Goal: Task Accomplishment & Management: Manage account settings

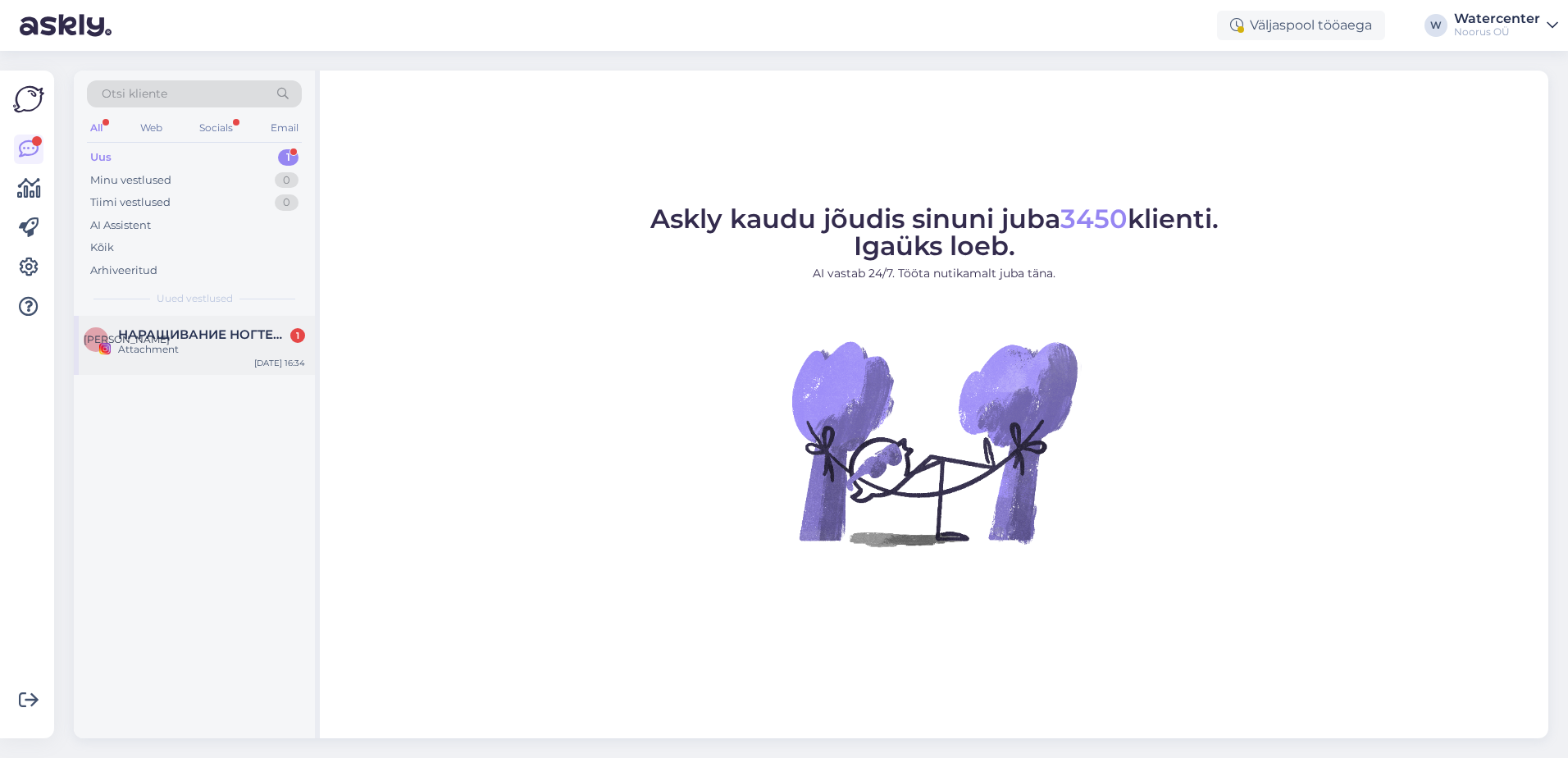
click at [175, 353] on div "Attachment" at bounding box center [211, 349] width 187 height 15
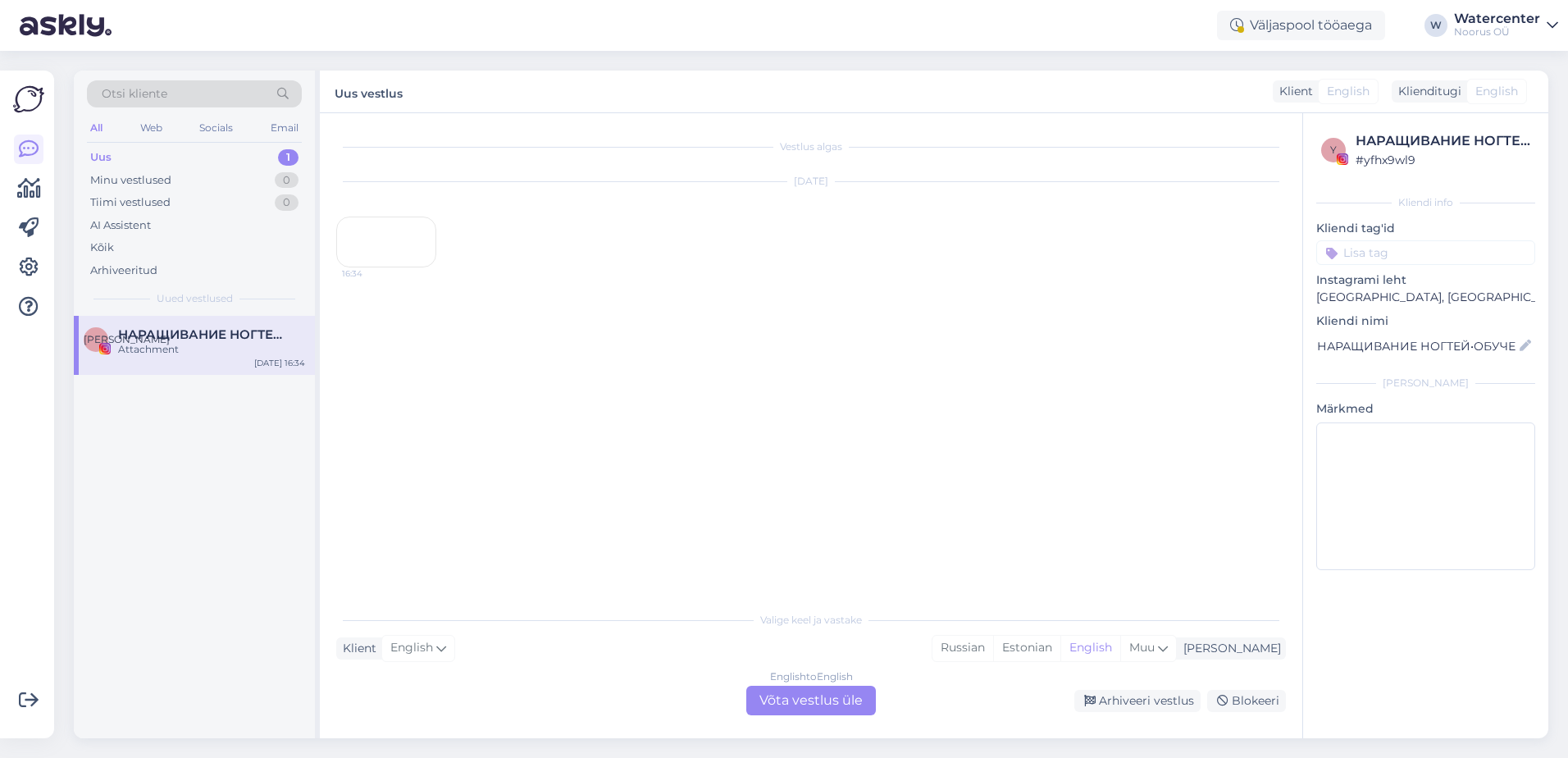
click at [417, 267] on div "16:34" at bounding box center [386, 242] width 100 height 51
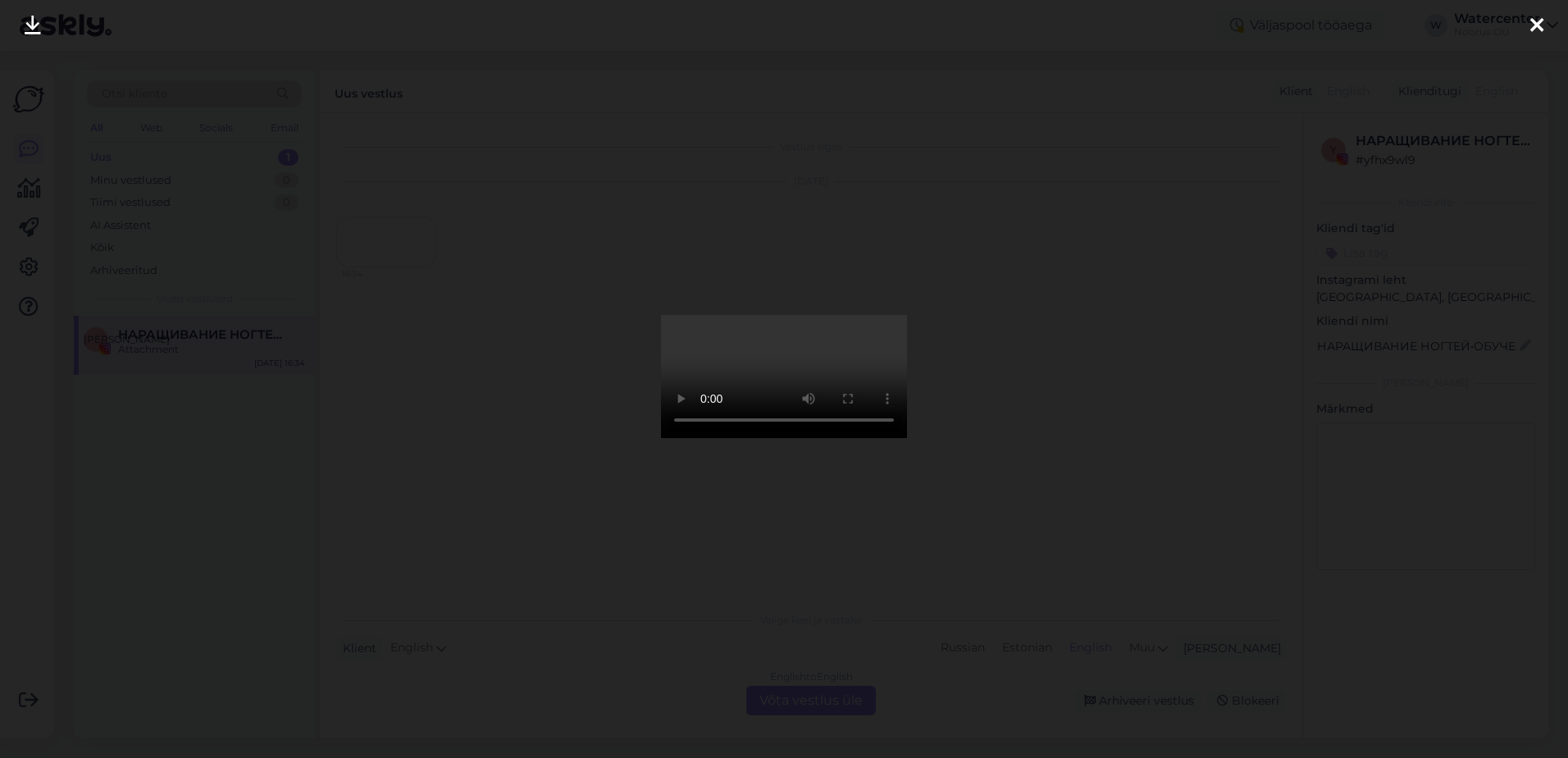
click at [1533, 30] on icon at bounding box center [1538, 26] width 13 height 21
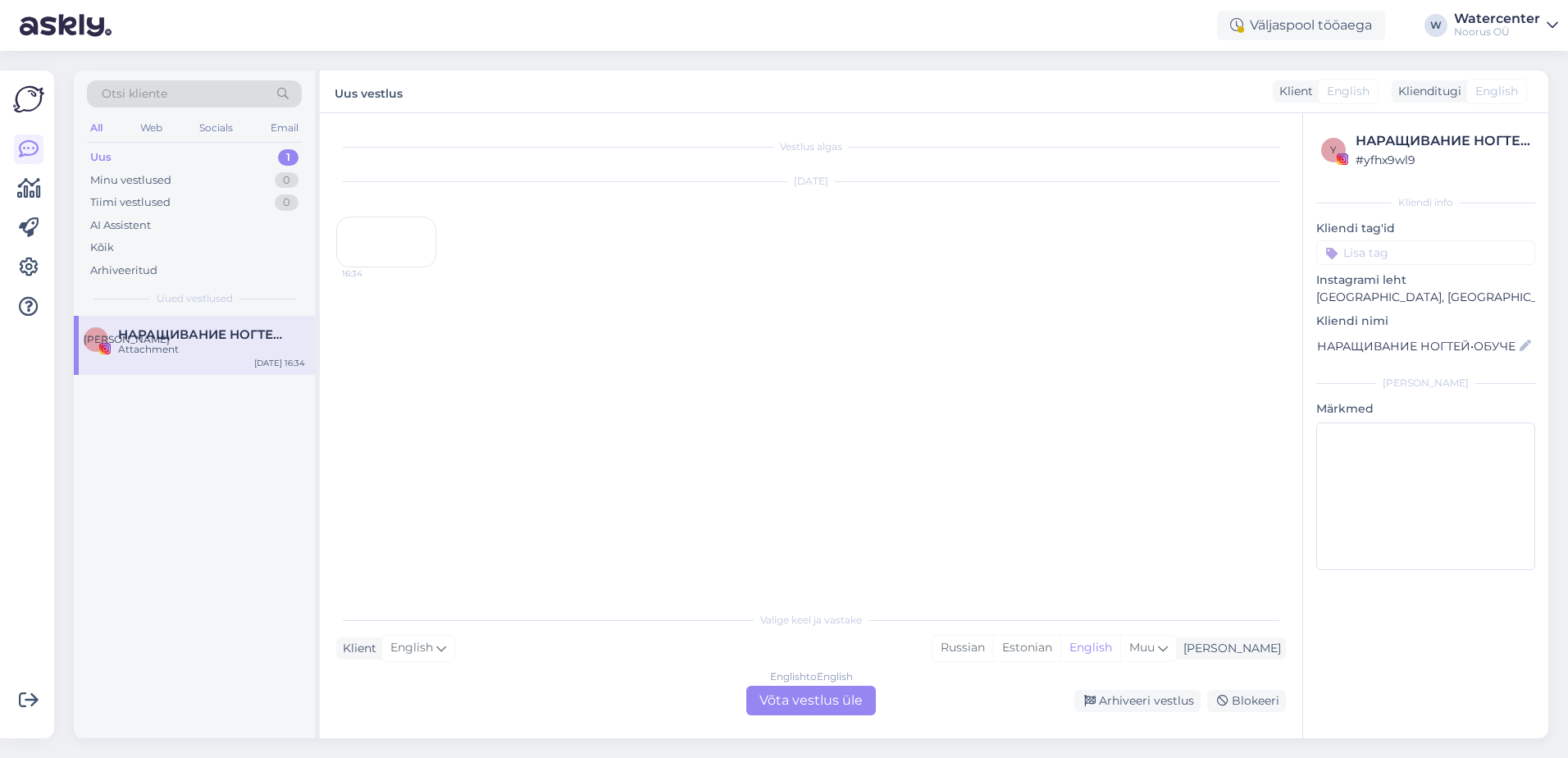
click at [830, 692] on div "English to English Võta vestlus üle" at bounding box center [812, 700] width 130 height 30
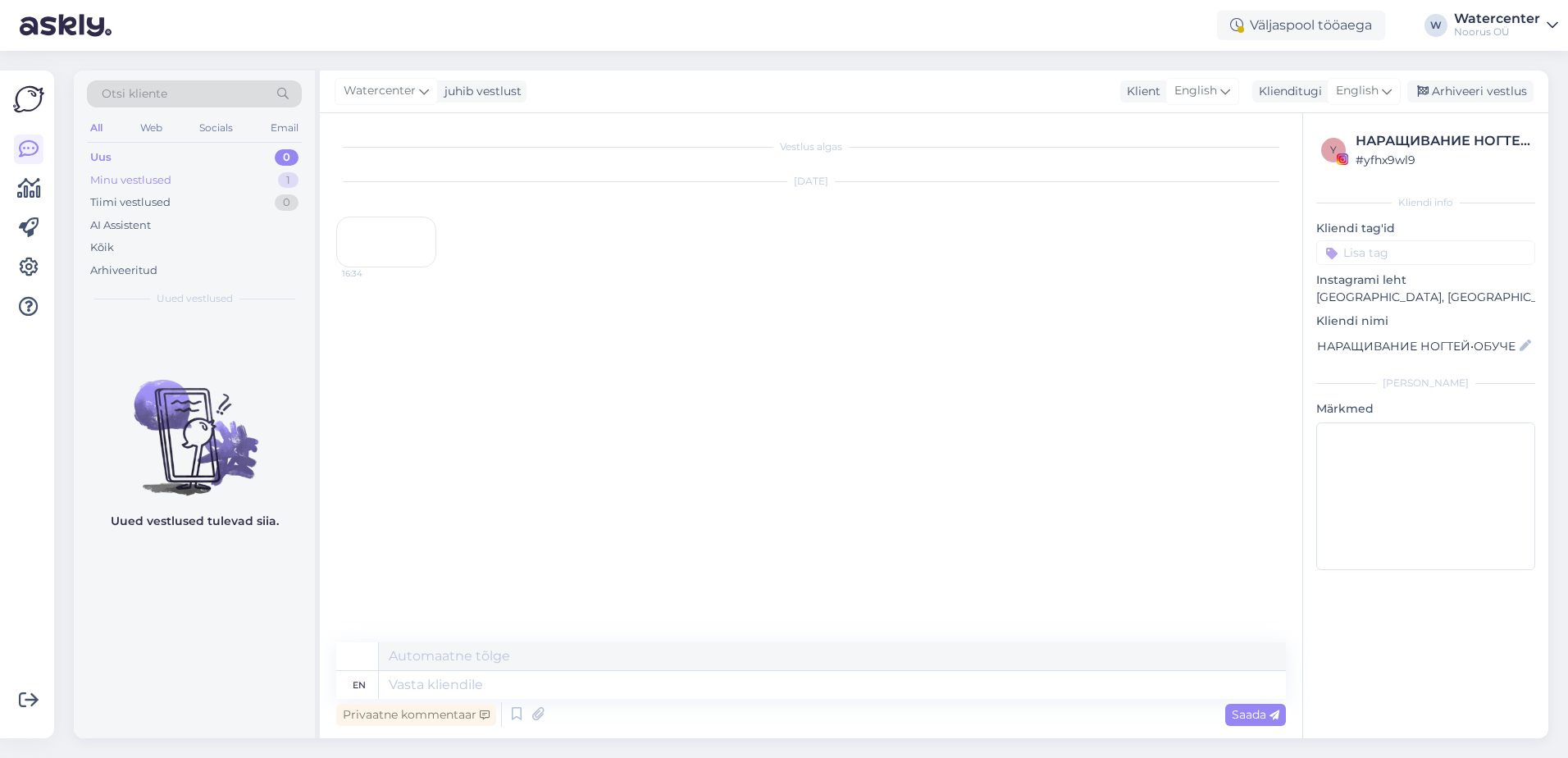
click at [155, 169] on div "Minu vestlused 1" at bounding box center [194, 181] width 215 height 23
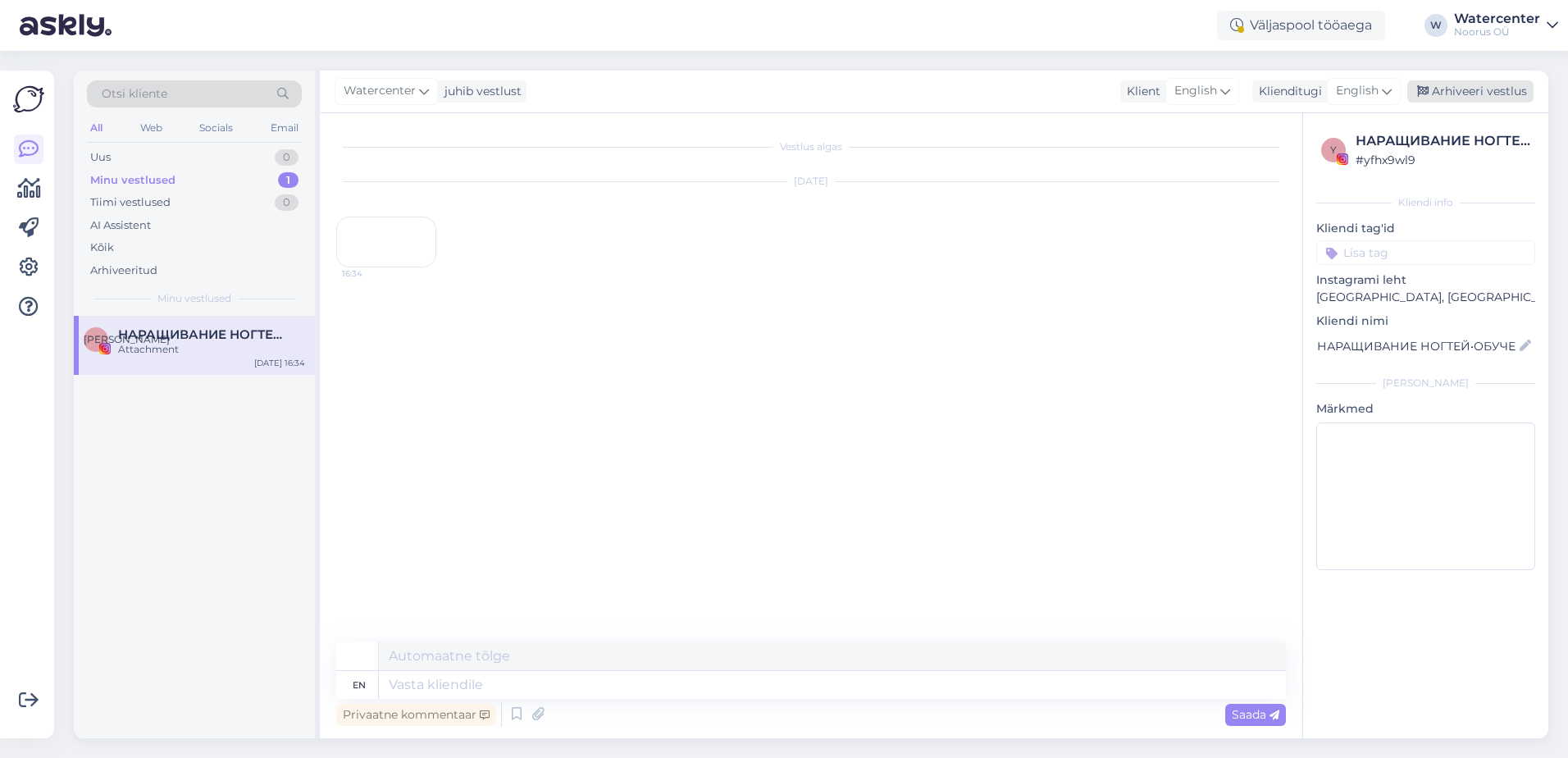
click at [1518, 90] on div "Arhiveeri vestlus" at bounding box center [1471, 91] width 127 height 22
